Goal: Task Accomplishment & Management: Manage account settings

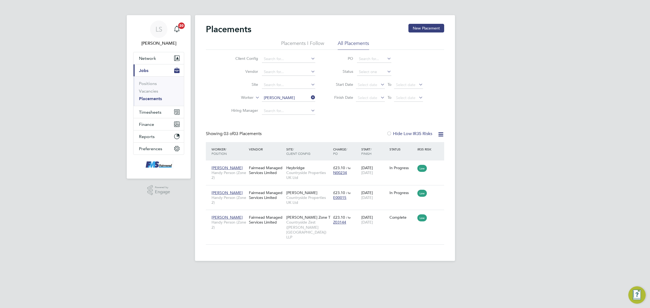
click at [151, 89] on link "Vacancies" at bounding box center [148, 91] width 19 height 5
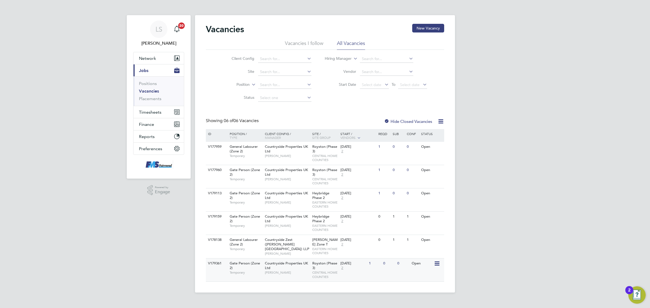
click at [333, 271] on span "CENTRAL HOME COUNTIES" at bounding box center [325, 275] width 26 height 8
click at [153, 118] on button "Timesheets" at bounding box center [159, 112] width 50 height 12
click at [155, 96] on link "Timesheets" at bounding box center [150, 95] width 22 height 5
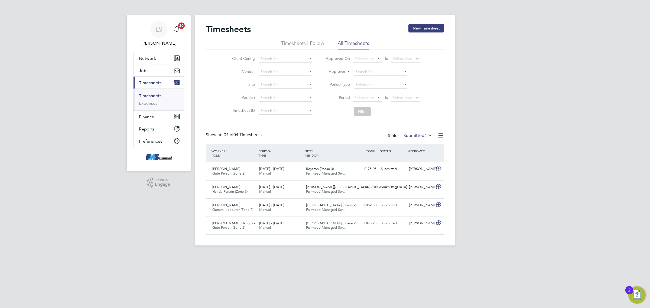
click at [415, 135] on label "Submitted 4" at bounding box center [418, 135] width 29 height 5
click at [419, 169] on li "Approved" at bounding box center [408, 169] width 25 height 8
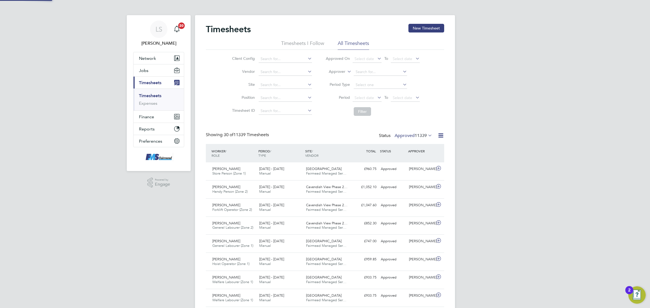
scroll to position [14, 47]
click at [426, 30] on button "New Timesheet" at bounding box center [427, 28] width 36 height 9
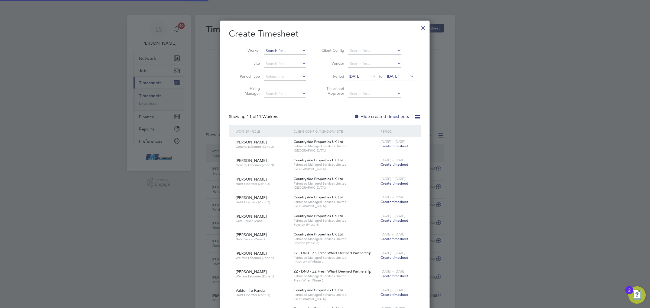
click at [276, 51] on input at bounding box center [285, 51] width 43 height 8
click at [285, 73] on li "[PERSON_NAME] March" at bounding box center [297, 72] width 67 height 7
type input "[PERSON_NAME]"
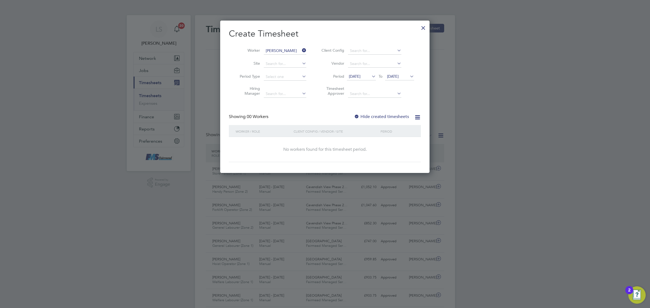
click at [386, 114] on label "Hide created timesheets" at bounding box center [381, 116] width 55 height 5
click at [387, 115] on label "Hide created timesheets" at bounding box center [381, 116] width 55 height 5
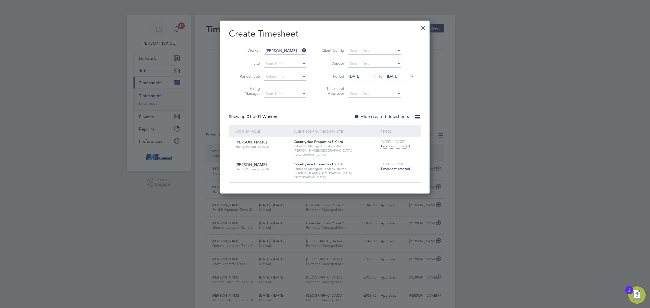
click at [400, 167] on span "Timesheet created" at bounding box center [396, 169] width 30 height 5
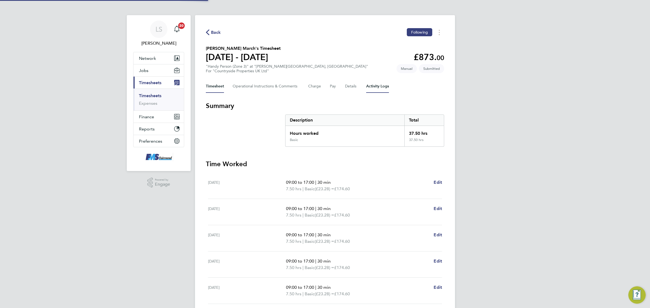
click at [382, 88] on Logs-tab "Activity Logs" at bounding box center [377, 86] width 23 height 13
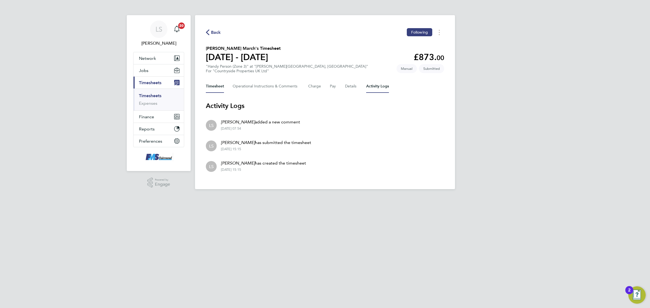
click at [214, 88] on button "Timesheet" at bounding box center [215, 86] width 18 height 13
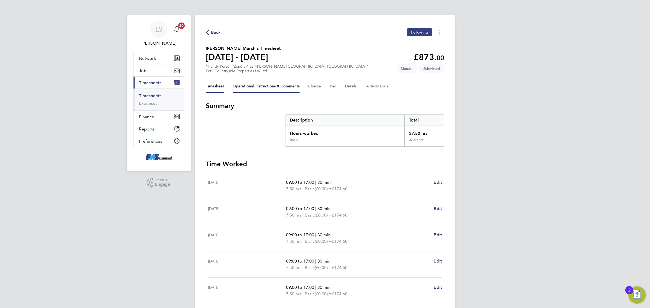
click at [254, 89] on Comments-tab "Operational Instructions & Comments" at bounding box center [266, 86] width 67 height 13
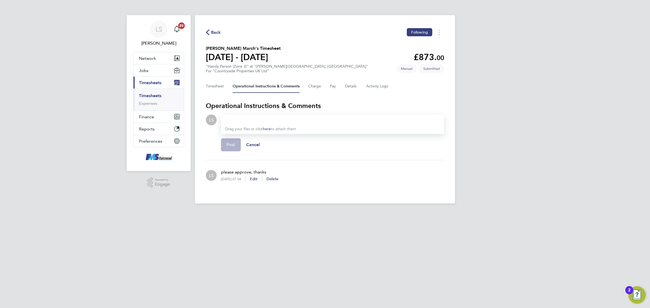
click at [161, 93] on link "Timesheets" at bounding box center [150, 95] width 22 height 5
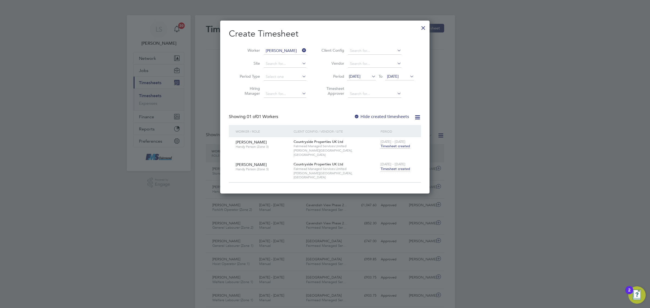
click at [422, 25] on div at bounding box center [424, 27] width 10 height 10
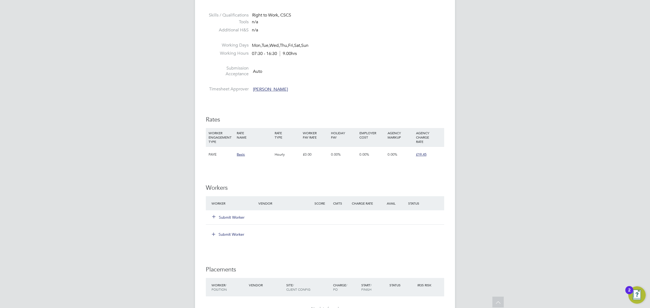
scroll to position [305, 0]
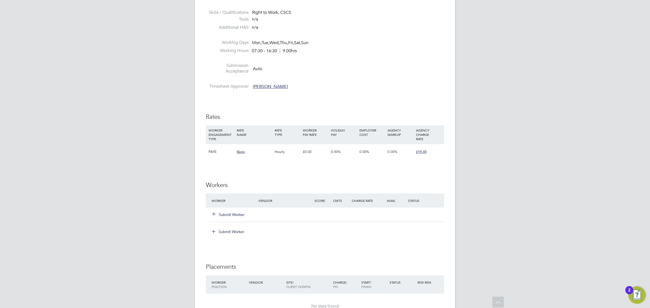
click at [239, 214] on button "Submit Worker" at bounding box center [228, 214] width 33 height 5
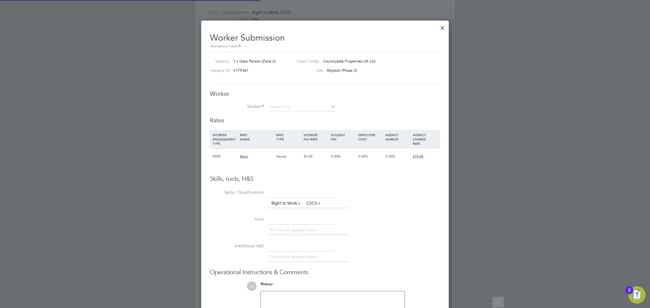
scroll to position [3, 3]
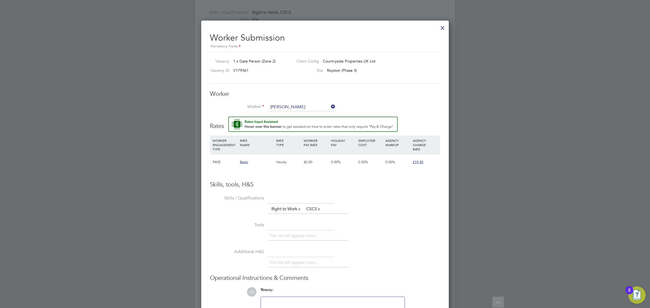
click at [297, 142] on li "Mohammed K han (4139)" at bounding box center [319, 144] width 103 height 7
type input "Mohammed Khan (4139)"
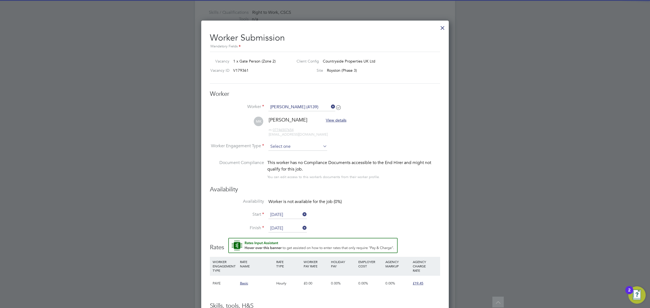
click at [298, 144] on input at bounding box center [298, 147] width 59 height 8
click at [286, 161] on li "PAYE" at bounding box center [297, 161] width 59 height 7
type input "PAYE"
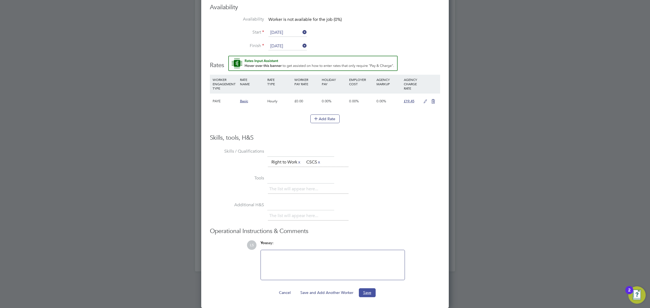
click at [369, 293] on button "Save" at bounding box center [367, 293] width 17 height 9
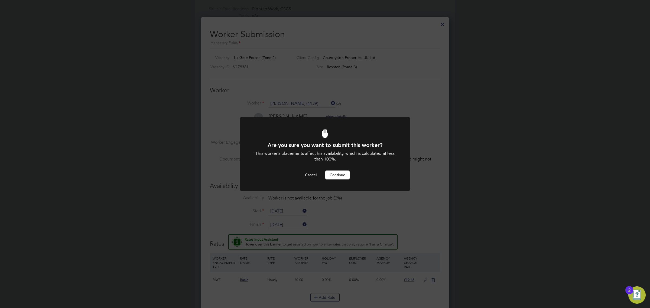
click at [338, 177] on button "Continue" at bounding box center [337, 175] width 24 height 9
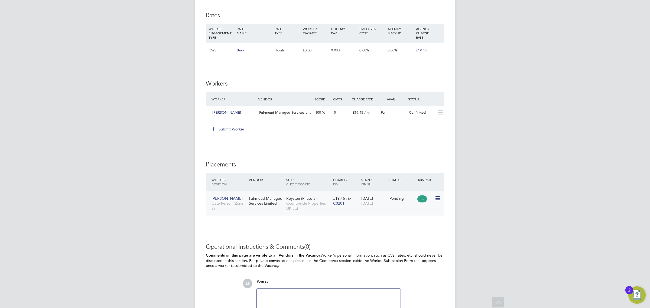
click at [437, 198] on icon at bounding box center [437, 198] width 5 height 7
click at [418, 231] on li "Start" at bounding box center [421, 233] width 38 height 8
type input "[PERSON_NAME]"
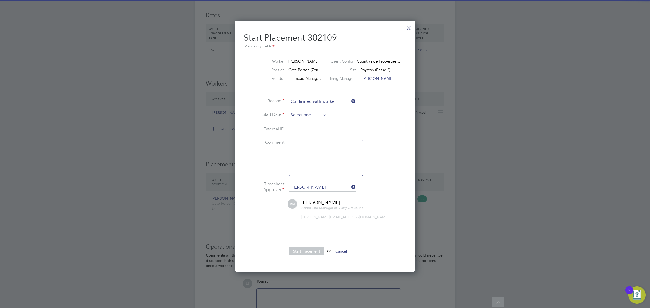
click at [299, 115] on input at bounding box center [308, 115] width 38 height 8
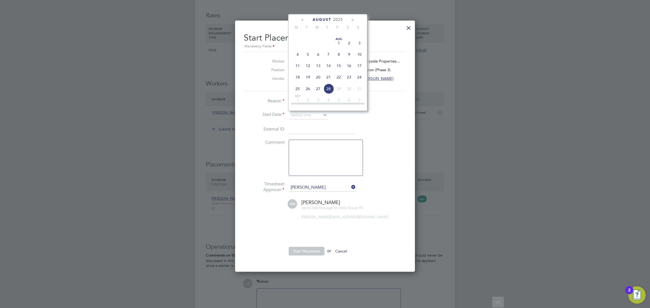
click at [330, 60] on span "7" at bounding box center [329, 54] width 10 height 10
type input "[DATE]"
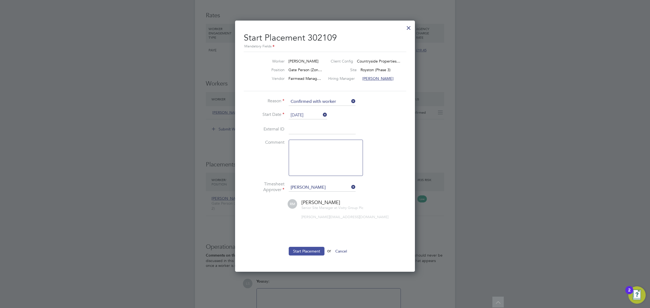
click at [316, 250] on button "Start Placement" at bounding box center [307, 251] width 36 height 9
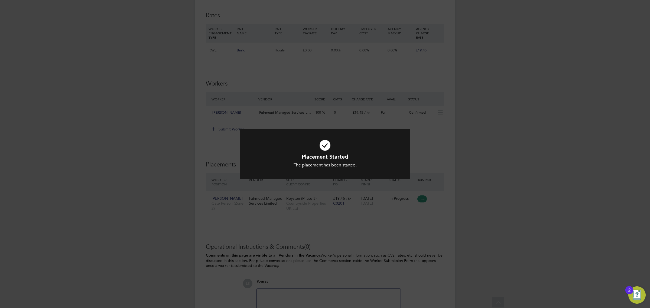
click at [340, 210] on div "Placement Started The placement has been started. Cancel Okay" at bounding box center [325, 154] width 650 height 308
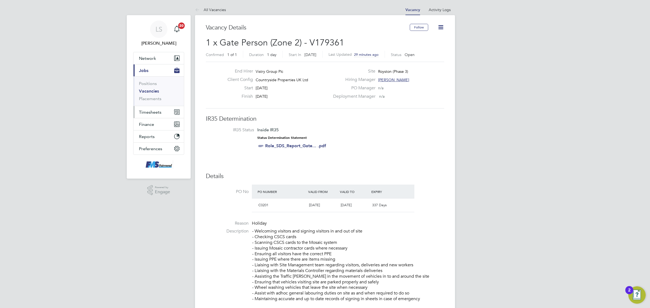
click at [156, 113] on span "Timesheets" at bounding box center [150, 112] width 22 height 5
click at [153, 94] on link "Timesheets" at bounding box center [150, 95] width 22 height 5
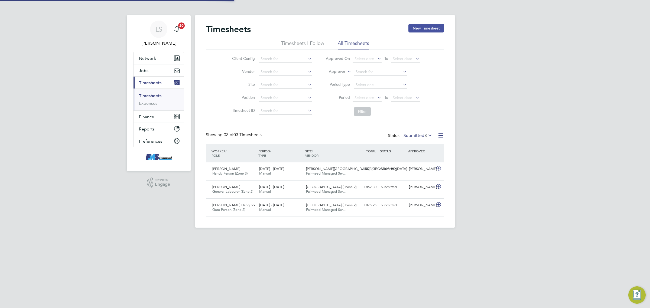
click at [425, 31] on button "New Timesheet" at bounding box center [427, 28] width 36 height 9
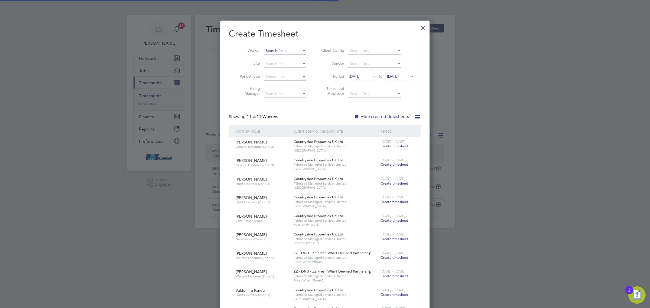
click at [288, 53] on input at bounding box center [285, 51] width 43 height 8
type input "khan"
click at [293, 72] on div "Timesheets New Timesheet Timesheets I Follow All Timesheets Client Config Vendo…" at bounding box center [325, 121] width 260 height 213
click at [399, 77] on span "[DATE]" at bounding box center [393, 76] width 12 height 5
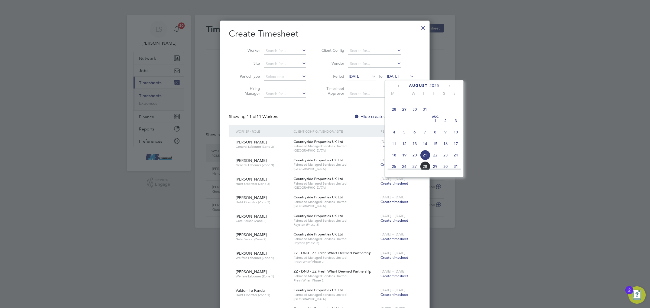
click at [456, 137] on span "10" at bounding box center [456, 132] width 10 height 10
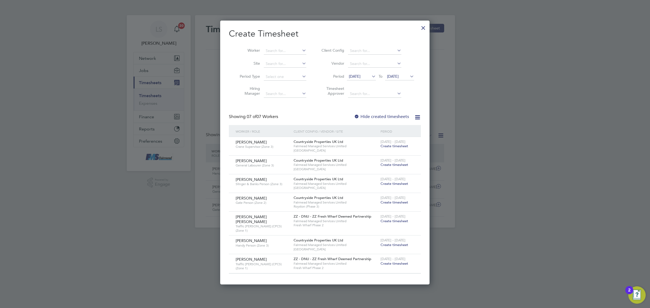
click at [371, 119] on div "Hide created timesheets" at bounding box center [382, 117] width 56 height 6
click at [371, 117] on label "Hide created timesheets" at bounding box center [381, 116] width 55 height 5
click at [372, 115] on label "Hide created timesheets" at bounding box center [381, 116] width 55 height 5
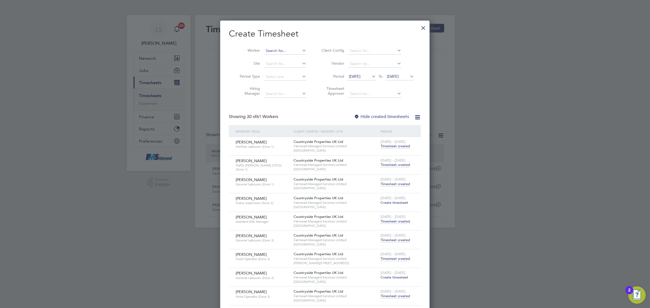
click at [289, 53] on input at bounding box center [285, 51] width 43 height 8
click at [297, 70] on b "Khan" at bounding box center [301, 72] width 9 height 5
type input "[PERSON_NAME]"
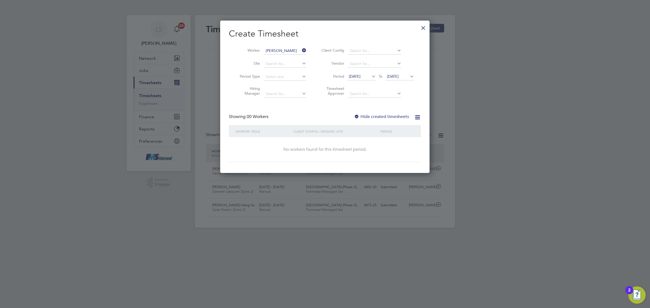
click at [399, 76] on span "10 Aug 2025" at bounding box center [393, 76] width 12 height 5
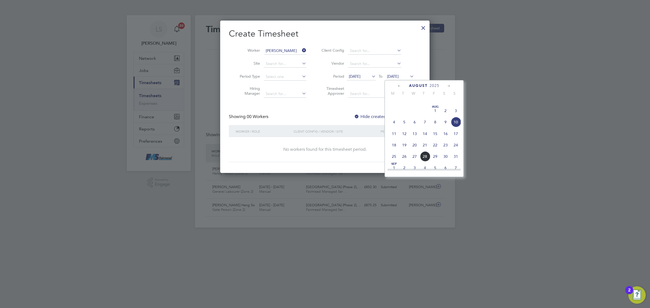
click at [361, 78] on span "10 Aug 2025" at bounding box center [355, 76] width 12 height 5
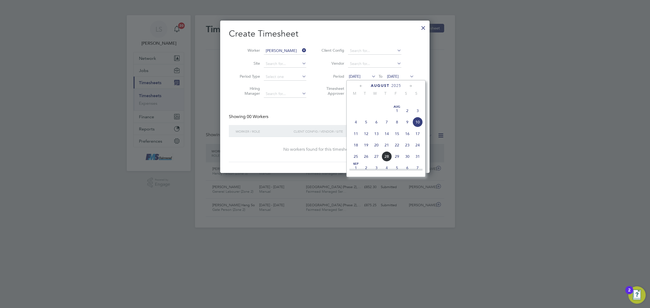
click at [355, 127] on span "4" at bounding box center [356, 122] width 10 height 10
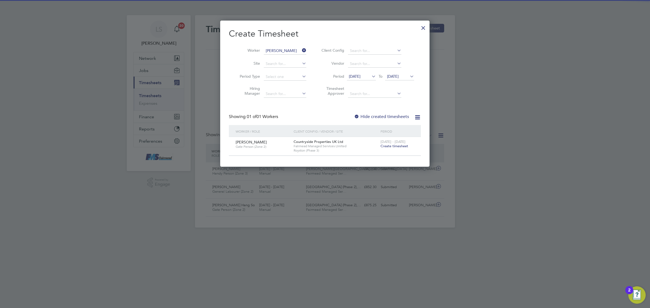
click at [390, 144] on span "Create timesheet" at bounding box center [395, 146] width 28 height 5
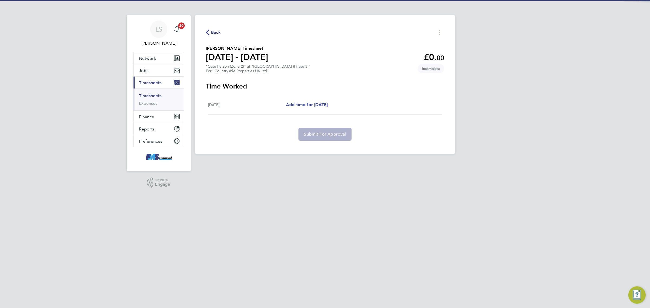
click at [309, 107] on span "Add time for Thu 07 Aug" at bounding box center [307, 104] width 42 height 5
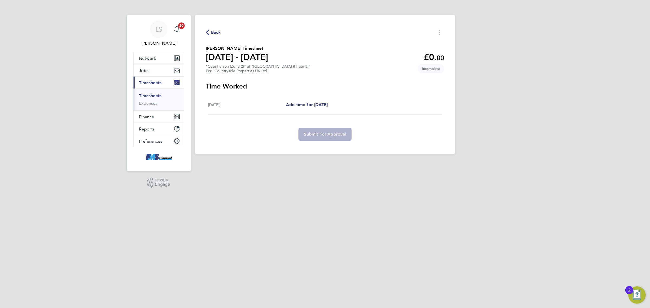
select select "30"
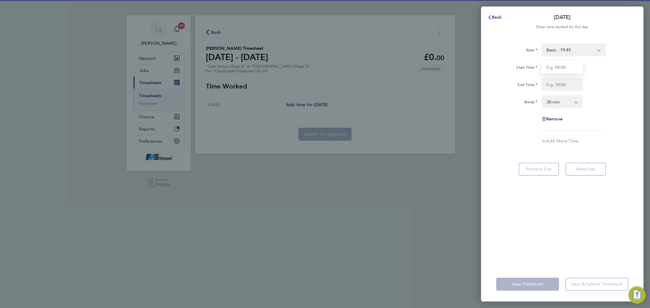
click at [560, 64] on input "Start Time" at bounding box center [562, 67] width 41 height 13
type input "07:30"
click at [569, 82] on input "End Time" at bounding box center [562, 84] width 41 height 13
type input "17:00"
click at [617, 98] on div "Break 0 min 15 min 30 min 45 min 60 min 75 min 90 min" at bounding box center [562, 101] width 137 height 13
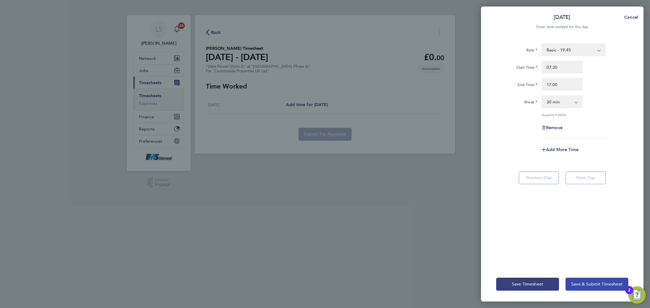
click at [587, 290] on button "Save & Submit Timesheet" at bounding box center [597, 284] width 63 height 13
